Goal: Information Seeking & Learning: Learn about a topic

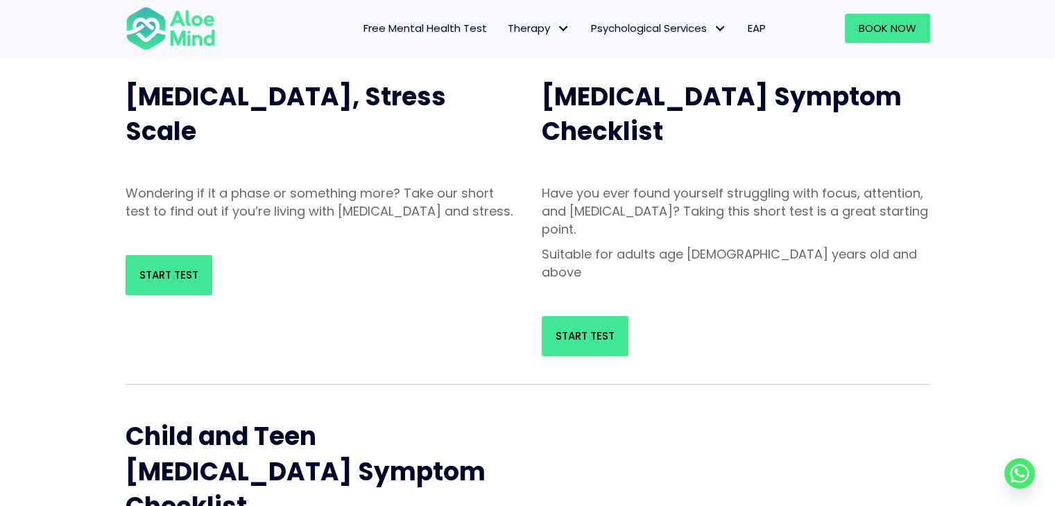
scroll to position [139, 0]
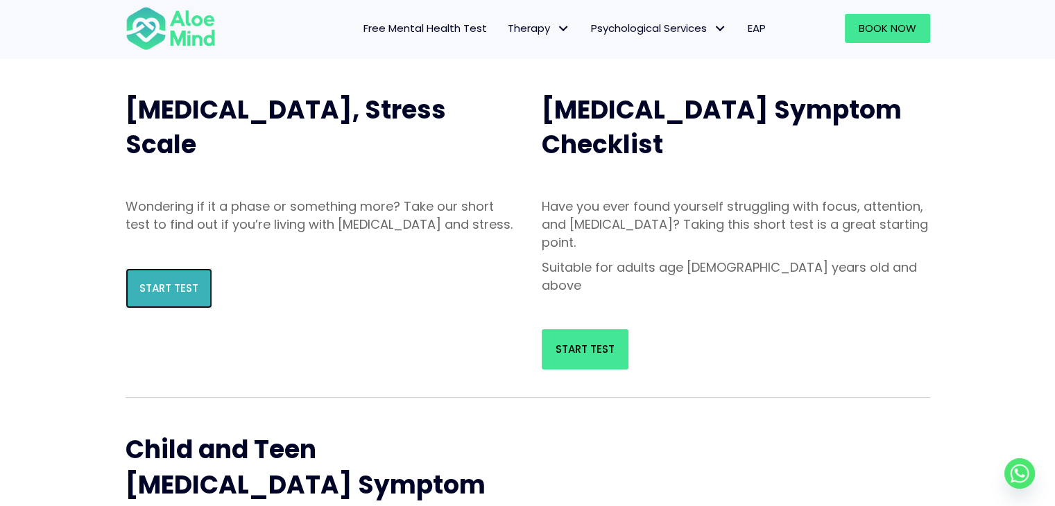
click at [164, 296] on span "Start Test" at bounding box center [168, 288] width 59 height 15
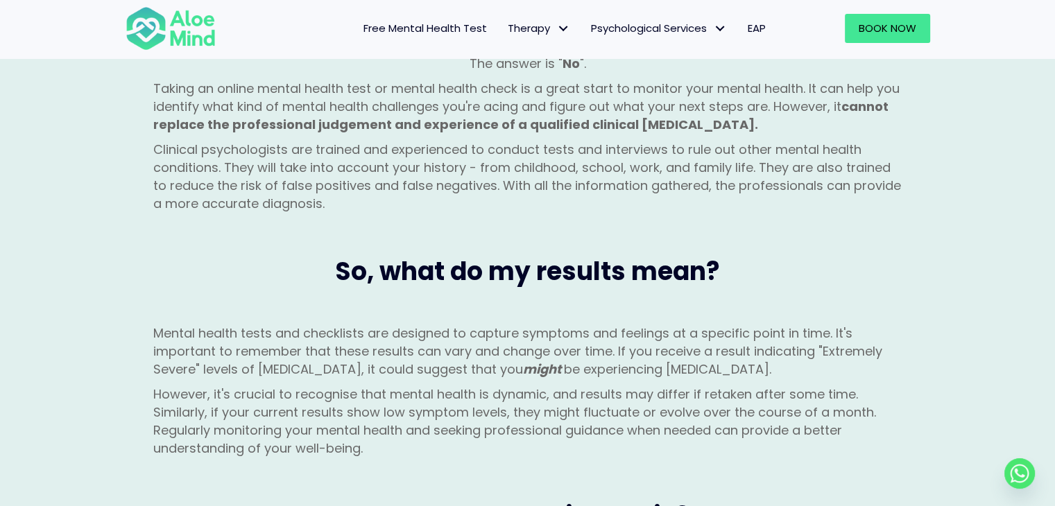
scroll to position [1331, 0]
